Goal: Information Seeking & Learning: Learn about a topic

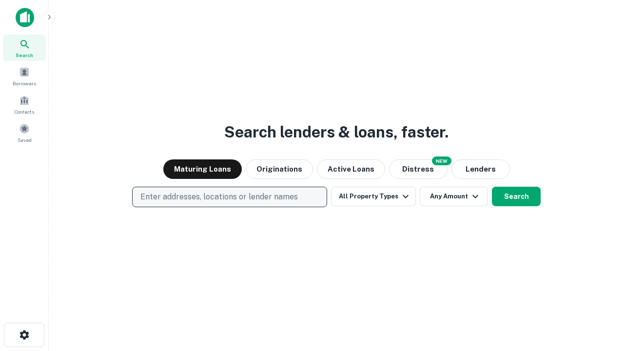
click at [229, 197] on p "Enter addresses, locations or lender names" at bounding box center [219, 197] width 158 height 12
type input "**********"
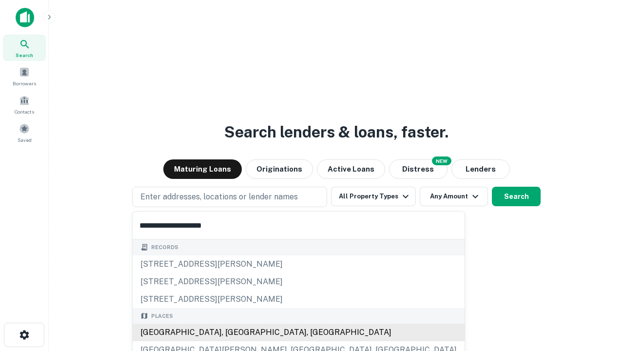
click at [233, 333] on div "[GEOGRAPHIC_DATA], [GEOGRAPHIC_DATA], [GEOGRAPHIC_DATA]" at bounding box center [299, 333] width 332 height 18
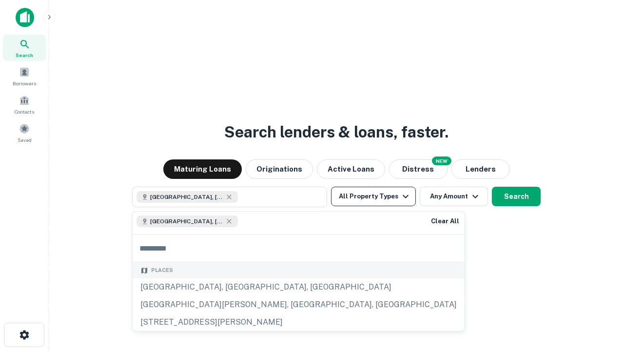
click at [374, 197] on button "All Property Types" at bounding box center [373, 197] width 85 height 20
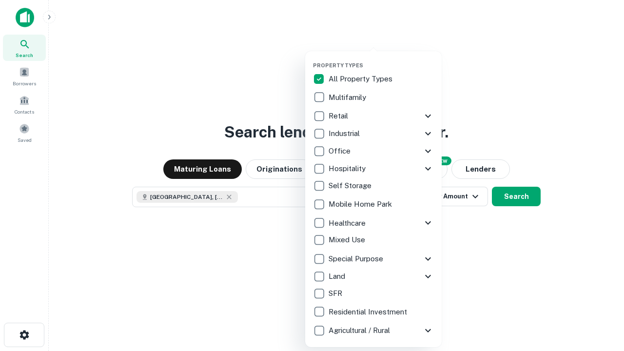
click at [381, 59] on button "button" at bounding box center [381, 59] width 137 height 0
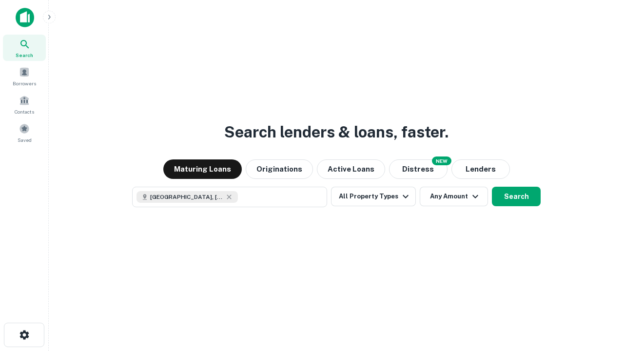
scroll to position [16, 0]
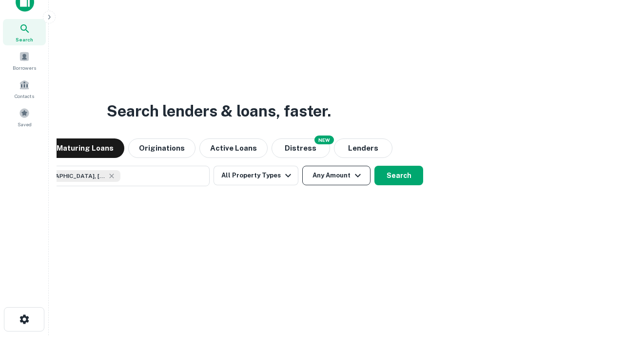
click at [302, 166] on button "Any Amount" at bounding box center [336, 176] width 68 height 20
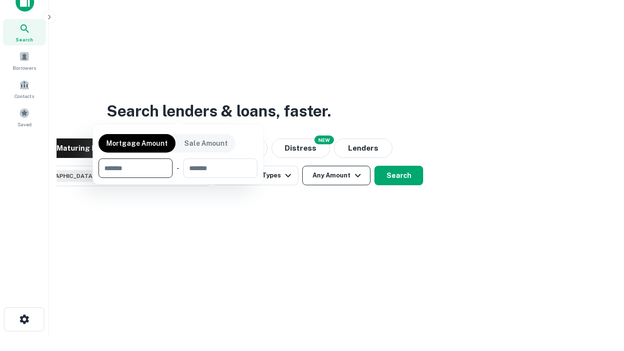
scroll to position [70, 276]
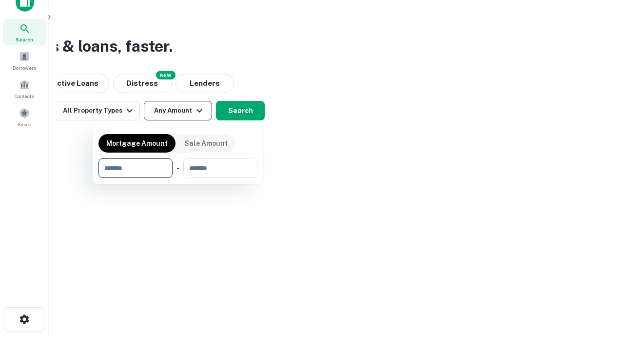
type input "*******"
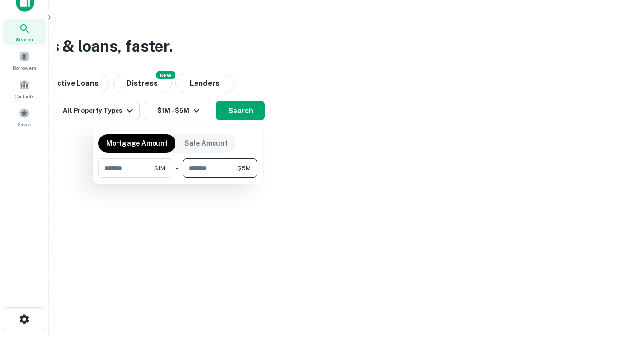
type input "*******"
click at [178, 178] on button "button" at bounding box center [178, 178] width 159 height 0
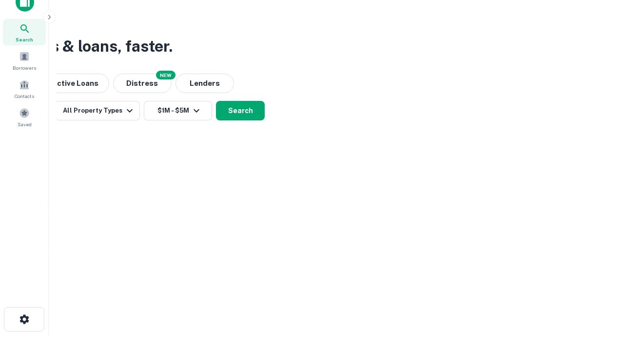
scroll to position [16, 0]
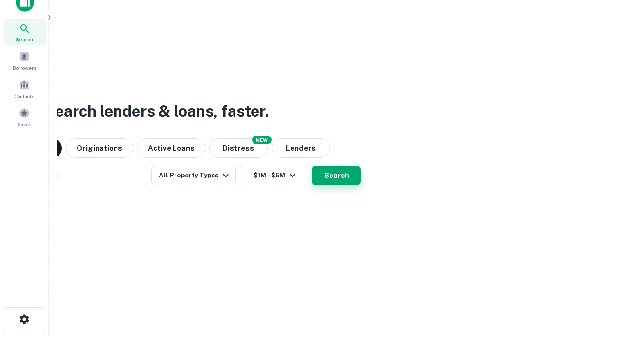
click at [312, 166] on button "Search" at bounding box center [336, 176] width 49 height 20
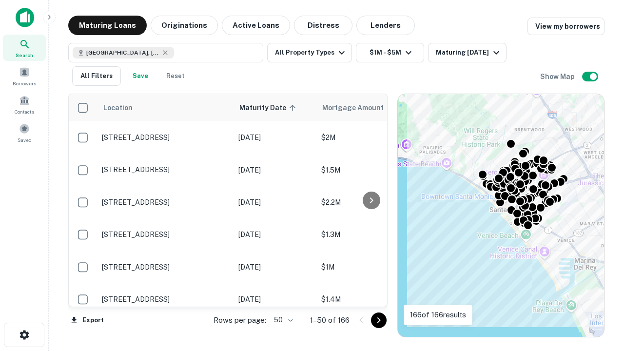
click at [282, 320] on body "Search Borrowers Contacts Saved Maturing Loans Originations Active Loans Distre…" at bounding box center [312, 175] width 624 height 351
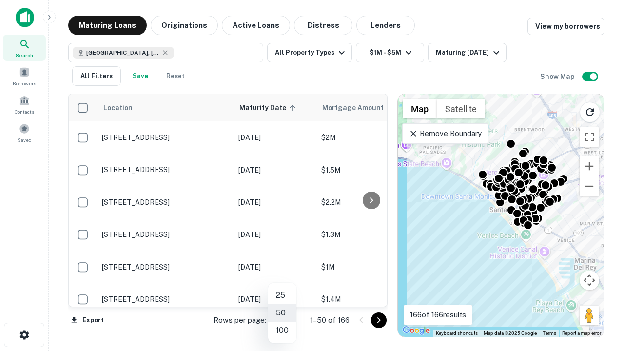
click at [282, 296] on li "25" at bounding box center [282, 296] width 28 height 18
click at [378, 320] on icon "Go to next page" at bounding box center [379, 321] width 12 height 12
